Goal: Navigation & Orientation: Find specific page/section

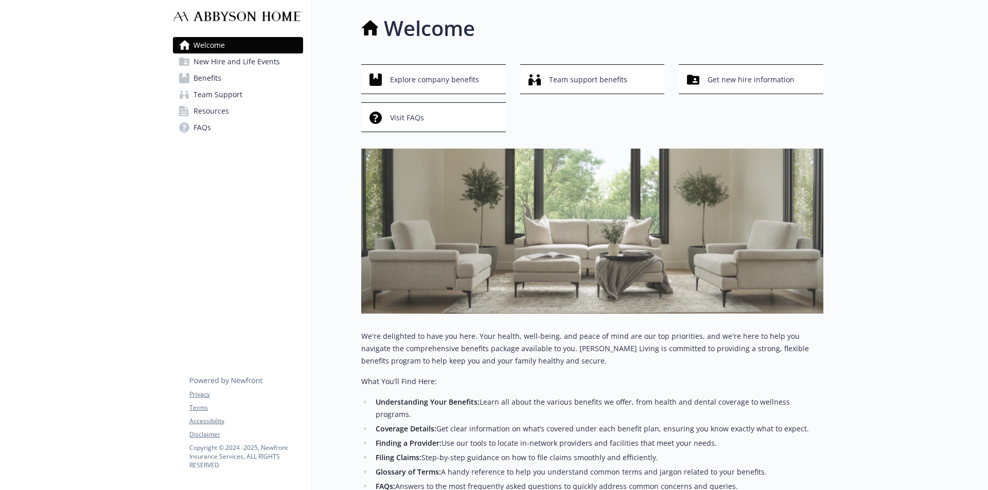
click at [257, 68] on span "New Hire and Life Events" at bounding box center [236, 62] width 86 height 16
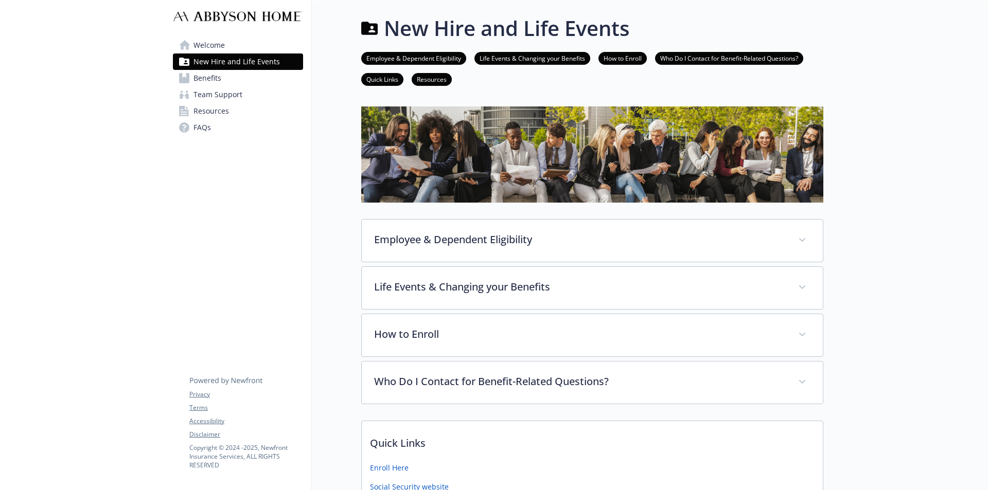
click at [232, 77] on link "Benefits" at bounding box center [238, 78] width 130 height 16
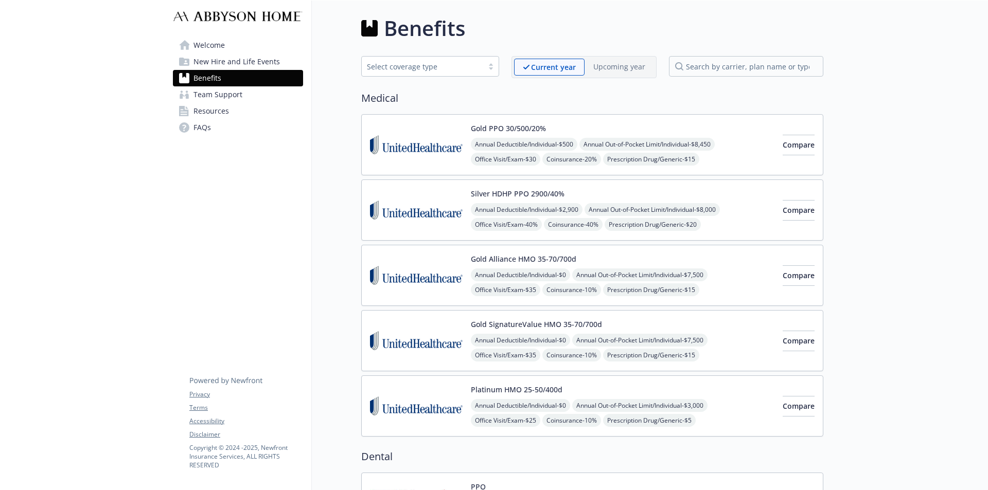
click at [223, 93] on span "Team Support" at bounding box center [217, 94] width 49 height 16
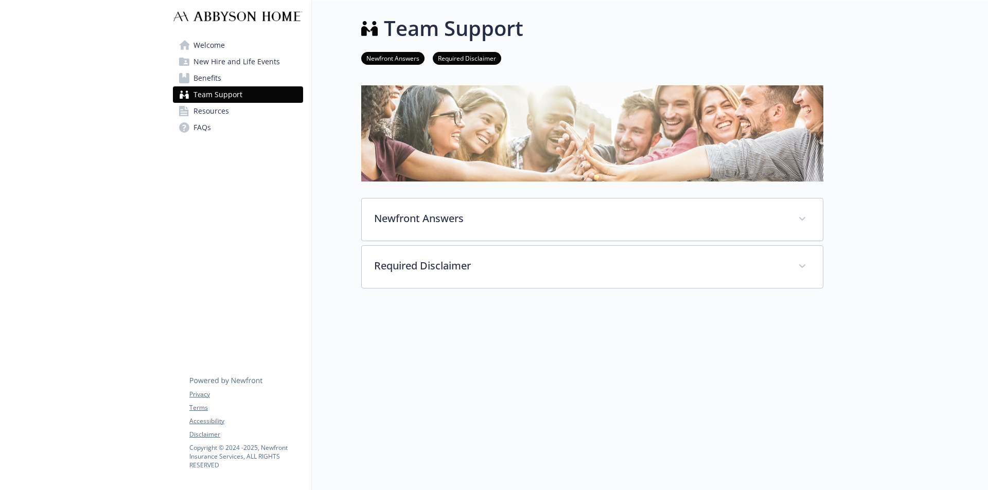
click at [236, 43] on link "Welcome" at bounding box center [238, 45] width 130 height 16
